Goal: Information Seeking & Learning: Learn about a topic

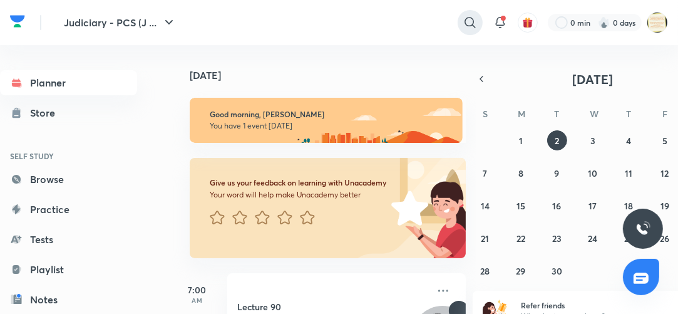
click at [467, 20] on icon at bounding box center [470, 22] width 15 height 15
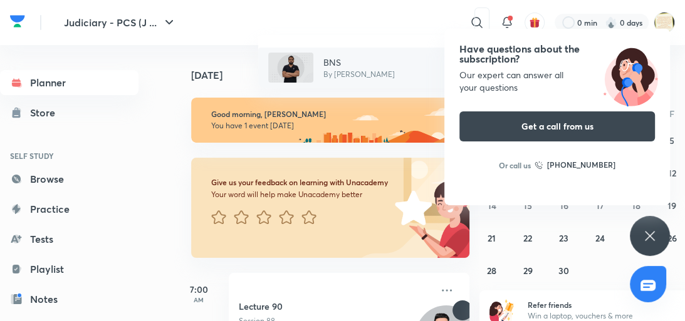
click at [329, 60] on p "BNS" at bounding box center [358, 62] width 71 height 13
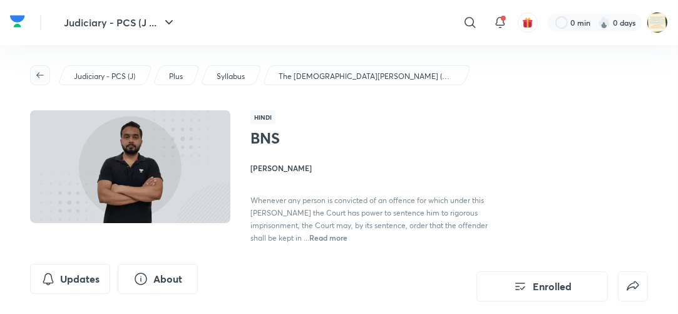
click at [38, 78] on icon "button" at bounding box center [40, 75] width 10 height 10
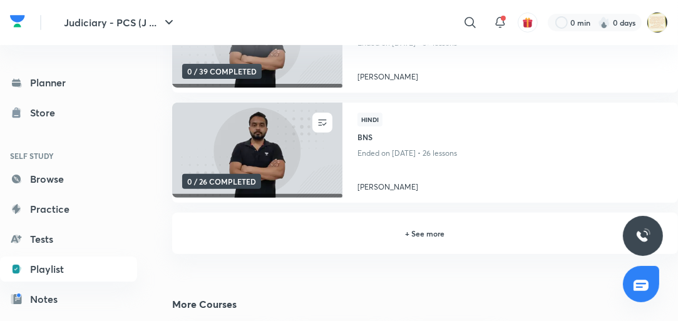
scroll to position [401, 0]
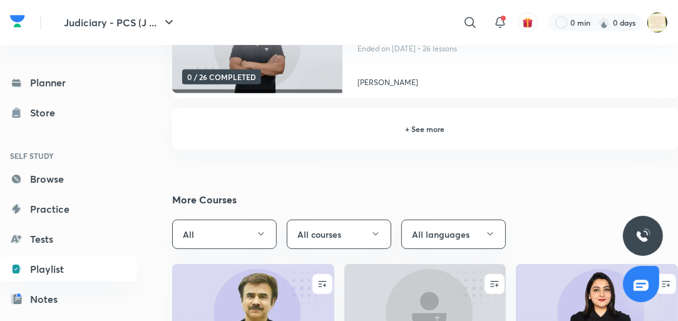
click at [438, 128] on h6 "+ See more" at bounding box center [425, 128] width 476 height 11
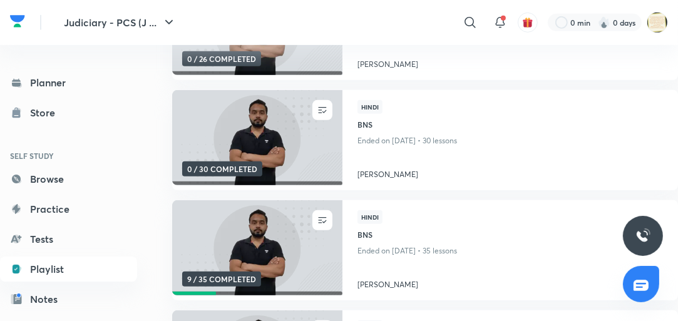
scroll to position [421, 0]
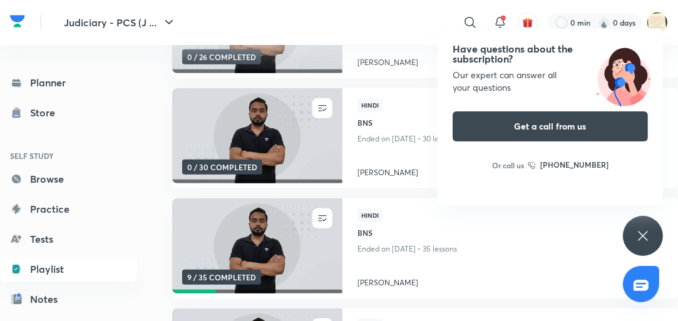
click at [642, 233] on icon at bounding box center [642, 235] width 9 height 9
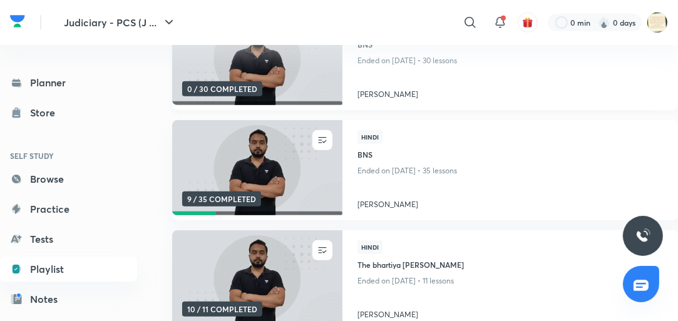
scroll to position [501, 0]
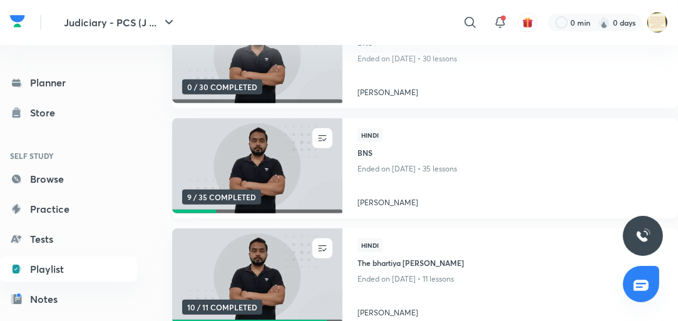
click at [244, 176] on img at bounding box center [257, 165] width 174 height 97
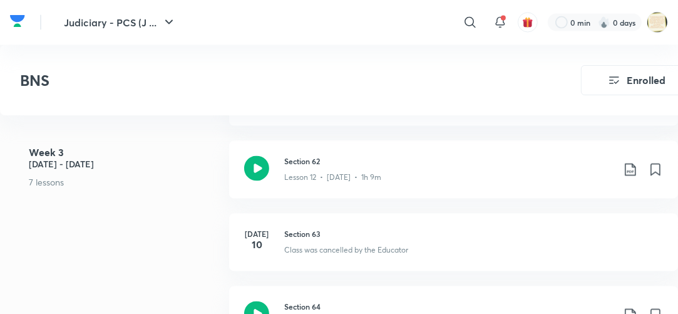
scroll to position [1564, 0]
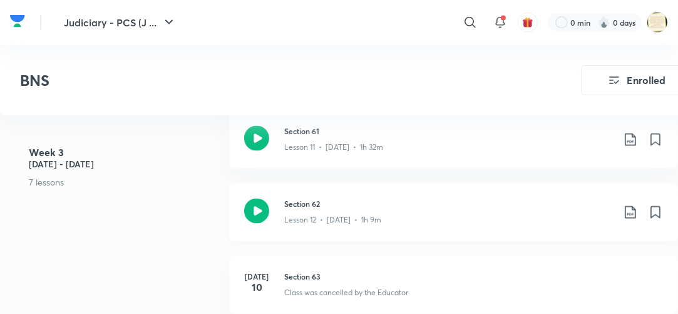
click at [258, 210] on icon at bounding box center [256, 211] width 25 height 25
